Goal: Communication & Community: Participate in discussion

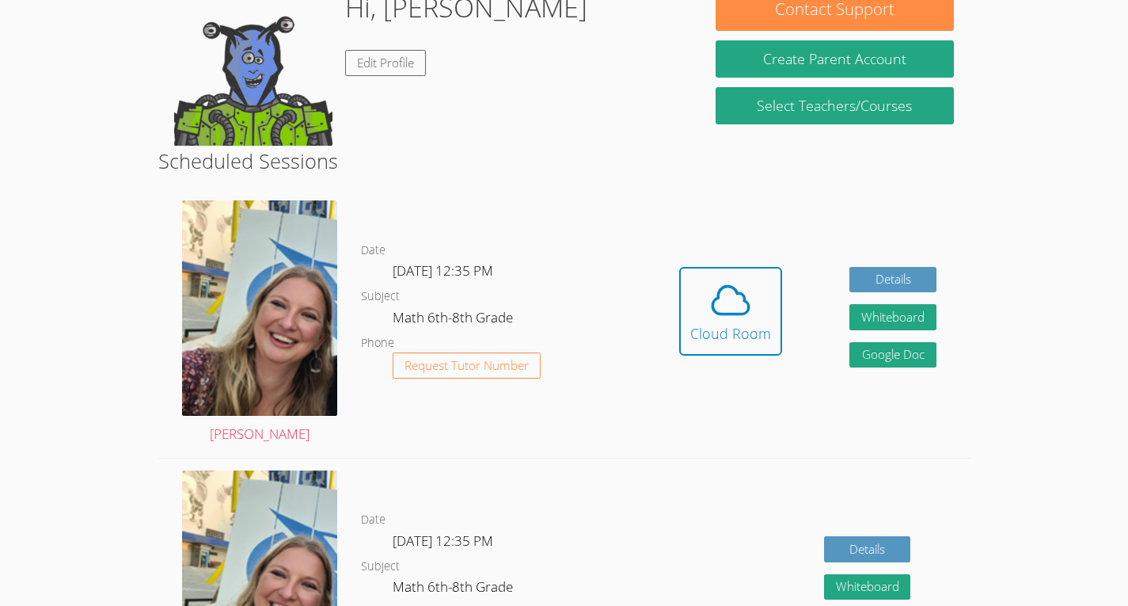
scroll to position [271, 0]
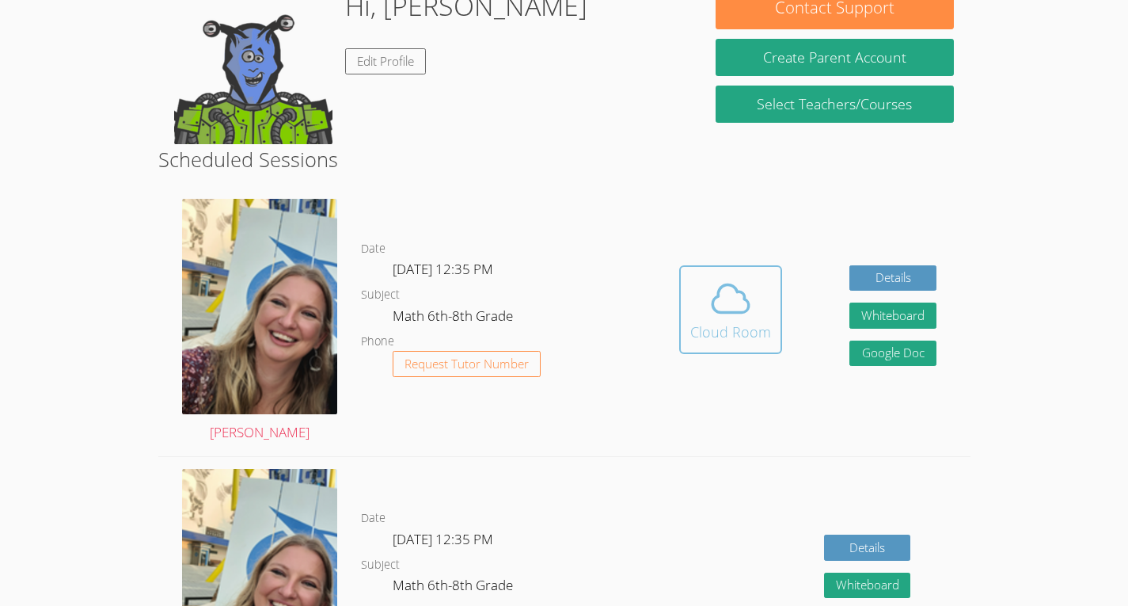
click at [694, 318] on span at bounding box center [730, 298] width 81 height 44
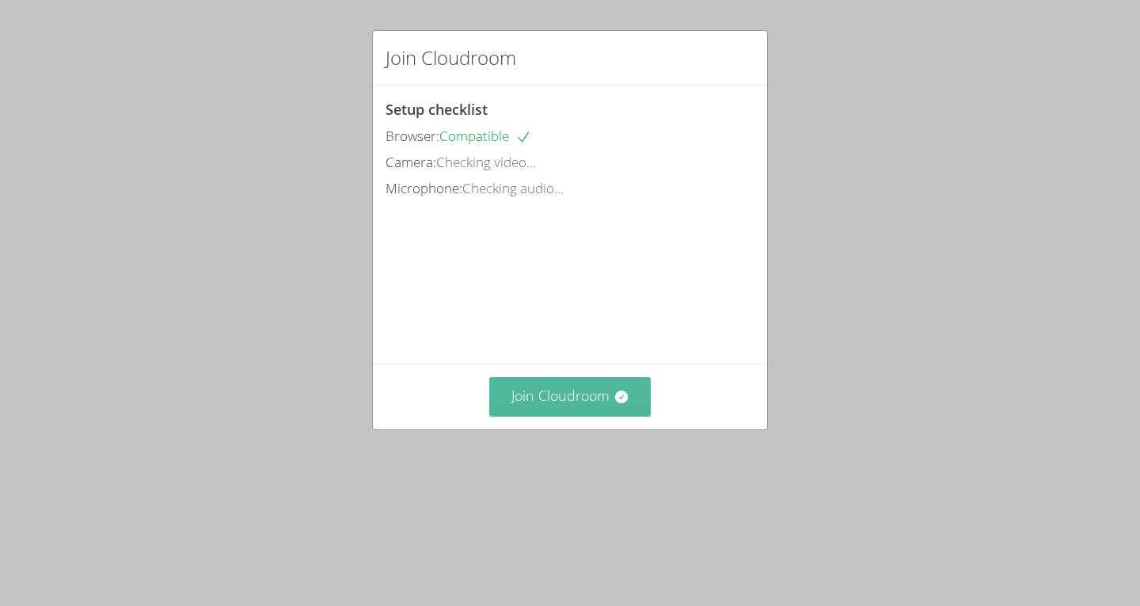
click at [587, 416] on button "Join Cloudroom" at bounding box center [570, 396] width 162 height 39
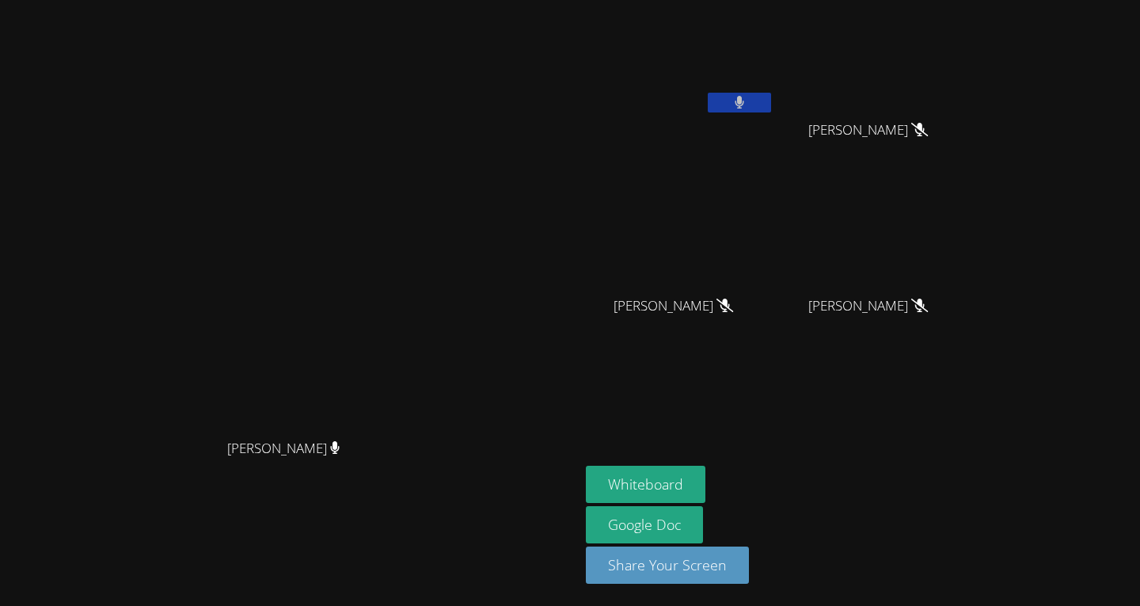
click at [409, 198] on video at bounding box center [290, 271] width 238 height 319
click at [771, 93] on button at bounding box center [739, 103] width 63 height 20
click at [886, 368] on aside "[PERSON_NAME] Cap [PERSON_NAME] [PERSON_NAME] [PERSON_NAME] [PERSON_NAME] [PERS…" at bounding box center [778, 303] width 396 height 606
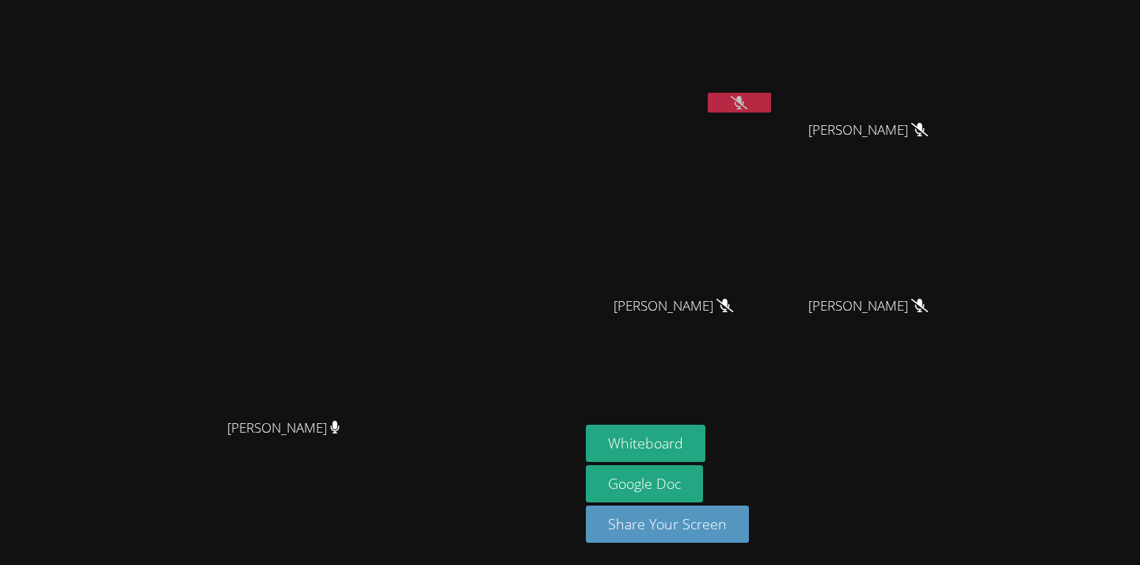
drag, startPoint x: 506, startPoint y: 484, endPoint x: 506, endPoint y: 443, distance: 41.2
click at [506, 443] on div "[PERSON_NAME]" at bounding box center [289, 441] width 567 height 63
click at [705, 432] on button "Whiteboard" at bounding box center [646, 442] width 120 height 37
